Goal: Book appointment/travel/reservation

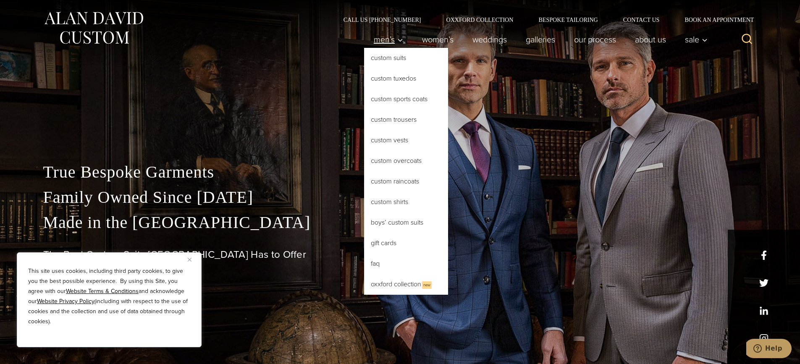
click at [386, 41] on span "Men’s" at bounding box center [388, 39] width 29 height 8
click at [393, 76] on link "Custom Tuxedos" at bounding box center [406, 78] width 84 height 20
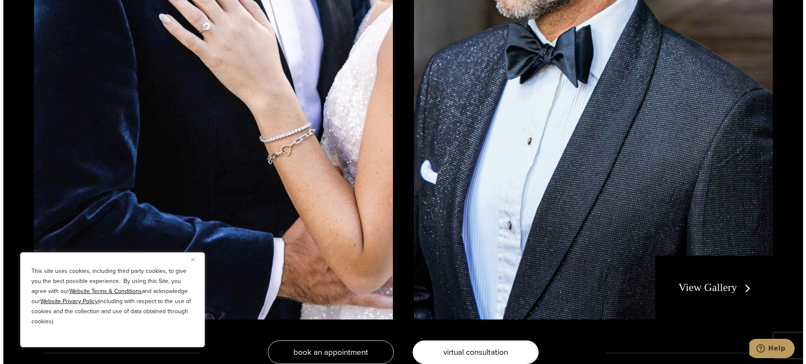
scroll to position [1932, 0]
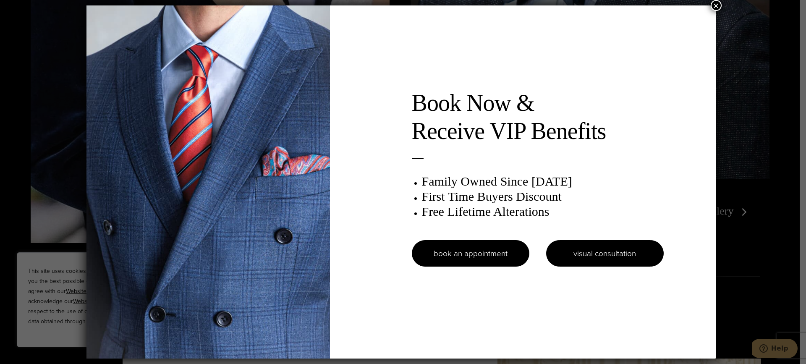
click at [606, 244] on link "visual consultation" at bounding box center [605, 253] width 118 height 26
